Goal: Task Accomplishment & Management: Complete application form

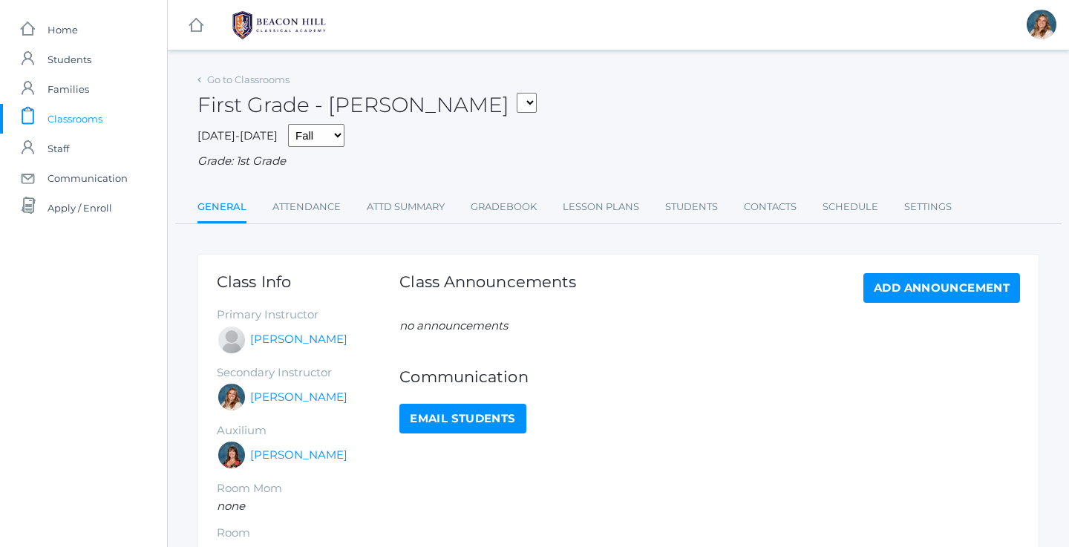
click at [89, 110] on span "Classrooms" at bounding box center [74, 119] width 55 height 30
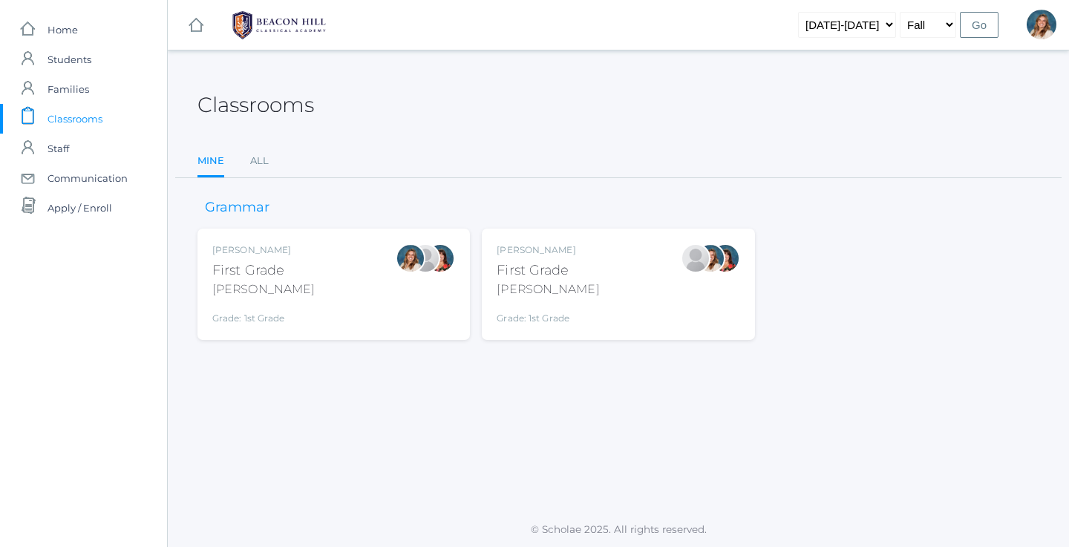
click at [306, 290] on div "Liv Barber First Grade Barber Grade: 1st Grade 01LA" at bounding box center [333, 284] width 243 height 82
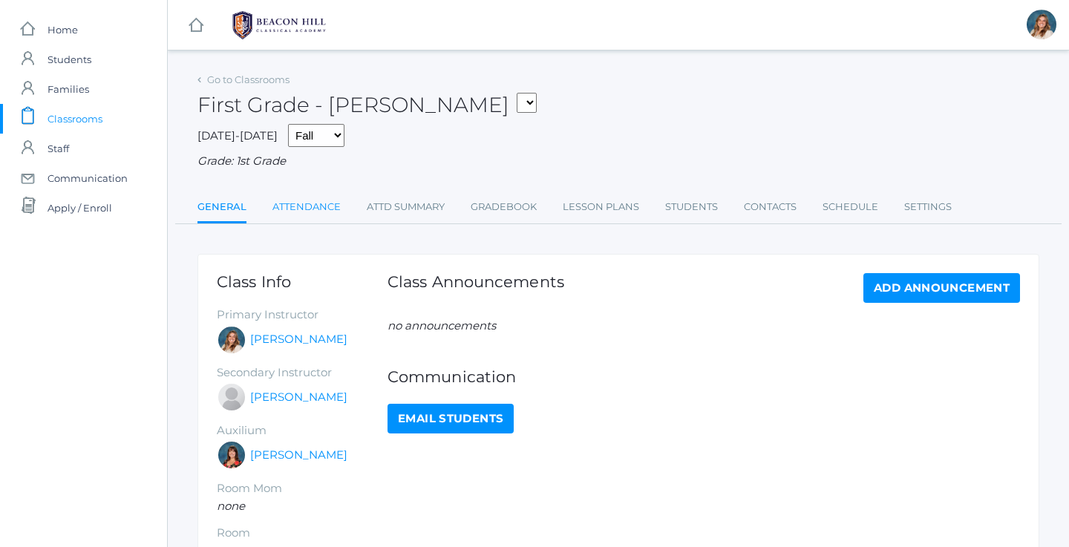
click at [299, 192] on link "Attendance" at bounding box center [306, 207] width 68 height 30
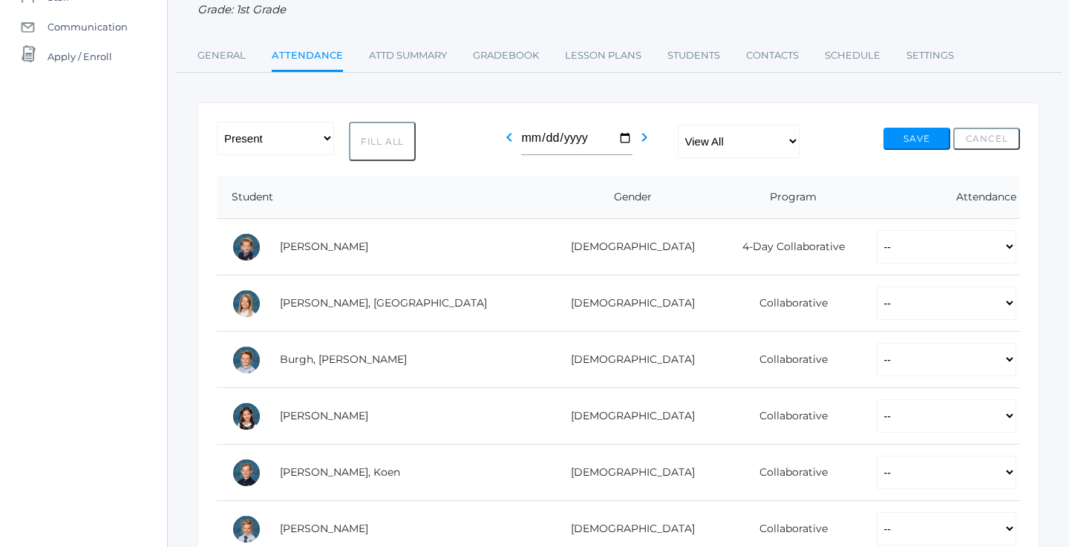
scroll to position [158, 0]
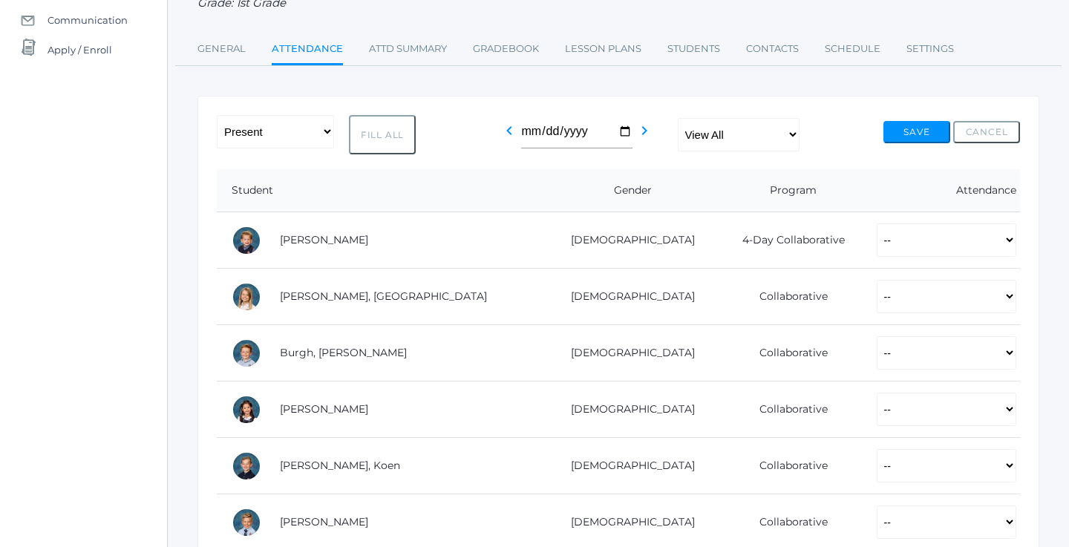
click at [401, 134] on button "Fill All" at bounding box center [382, 134] width 67 height 39
select select "P"
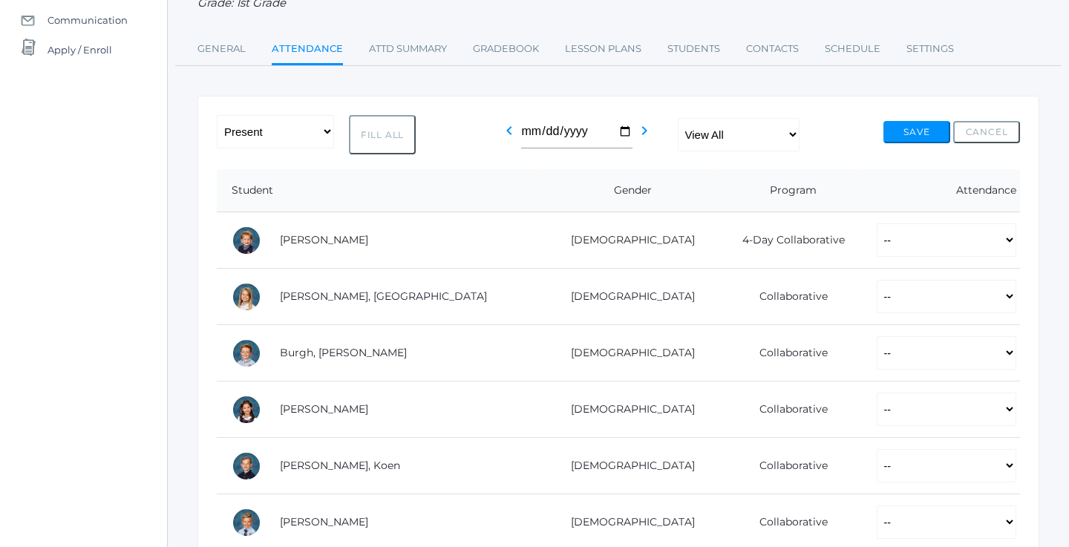
select select "P"
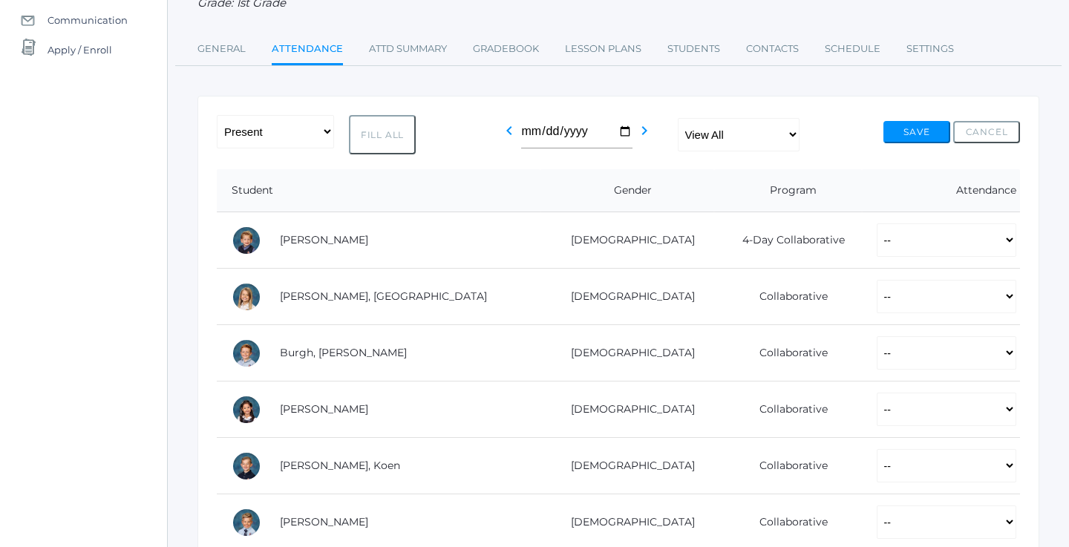
select select "P"
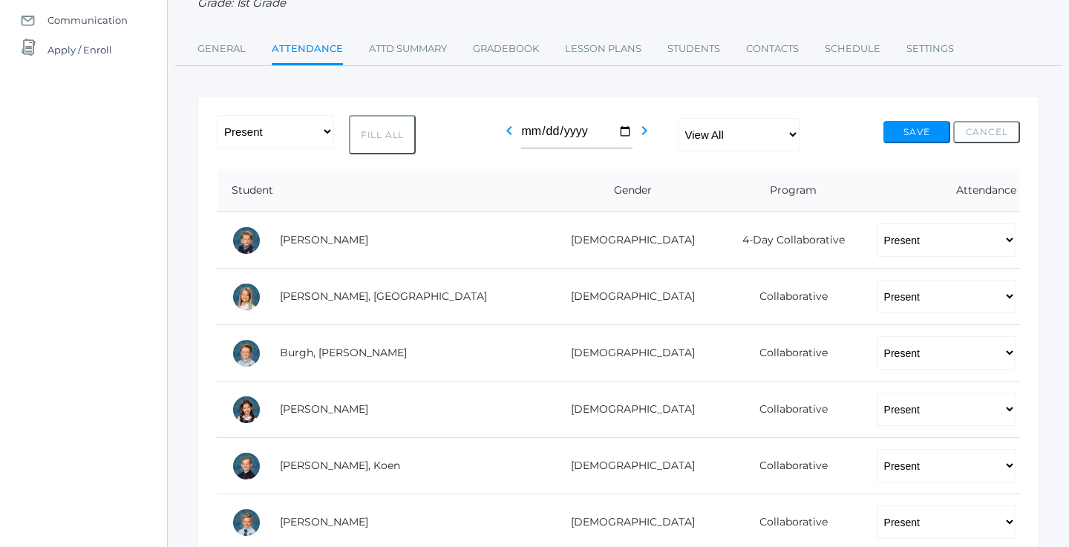
select select "P"
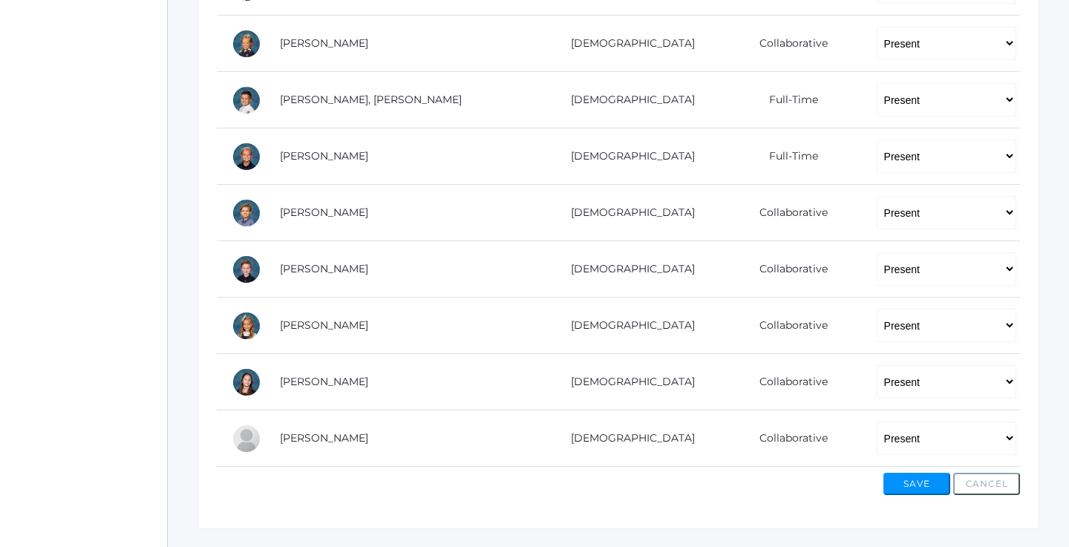
scroll to position [922, 0]
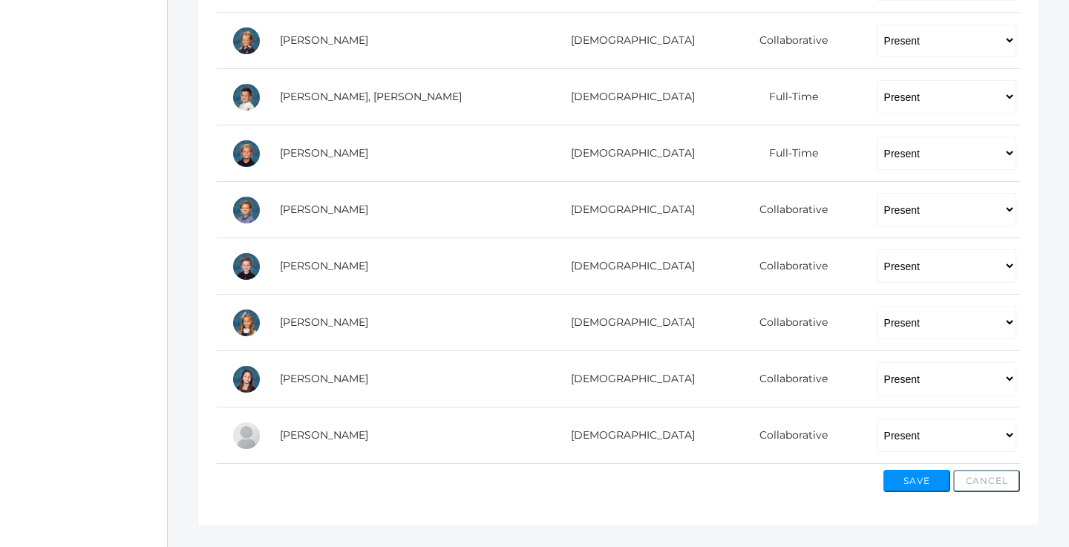
click at [915, 479] on button "Save" at bounding box center [916, 481] width 67 height 22
